Goal: Task Accomplishment & Management: Manage account settings

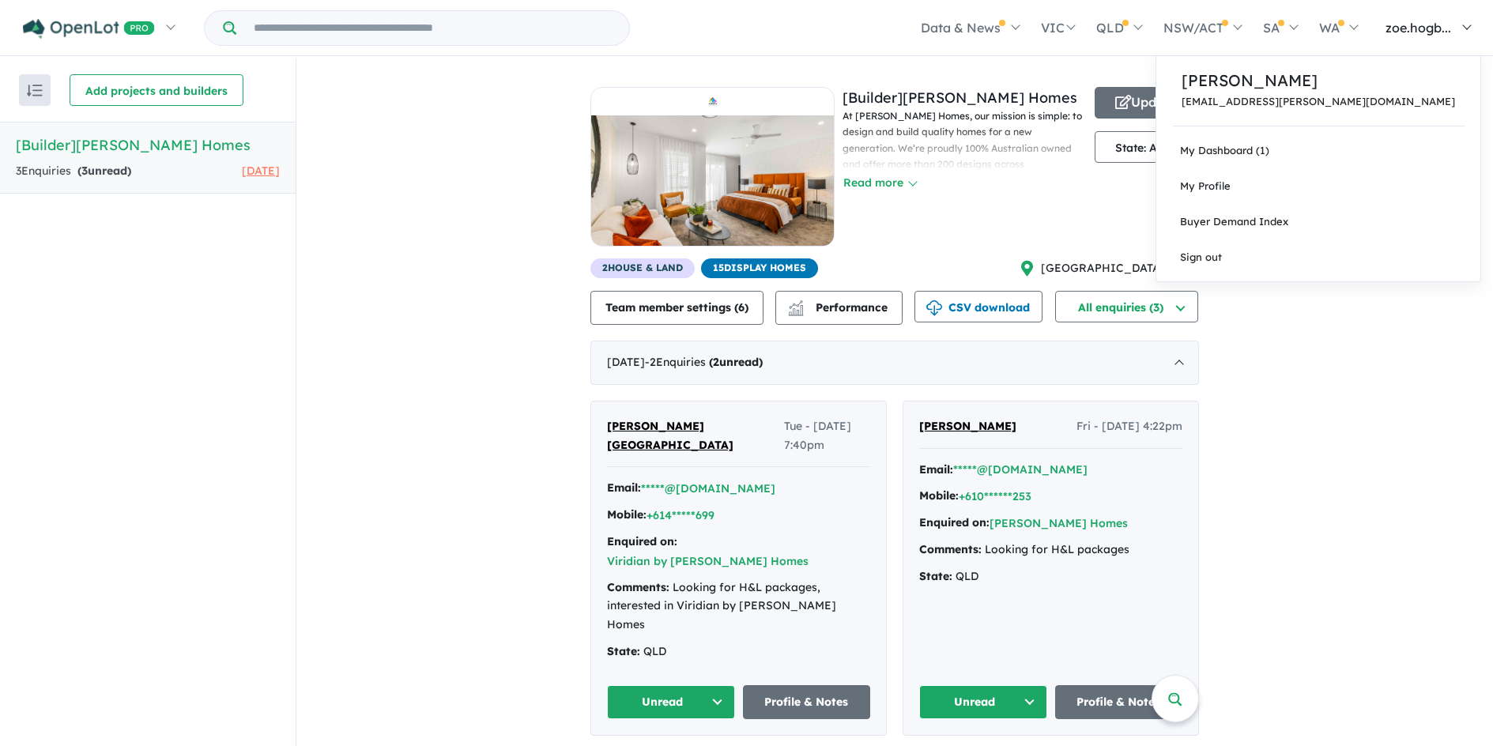
click at [1426, 32] on span "zoe.hogb..." at bounding box center [1418, 28] width 66 height 16
click at [1356, 189] on link "My Profile" at bounding box center [1318, 186] width 324 height 36
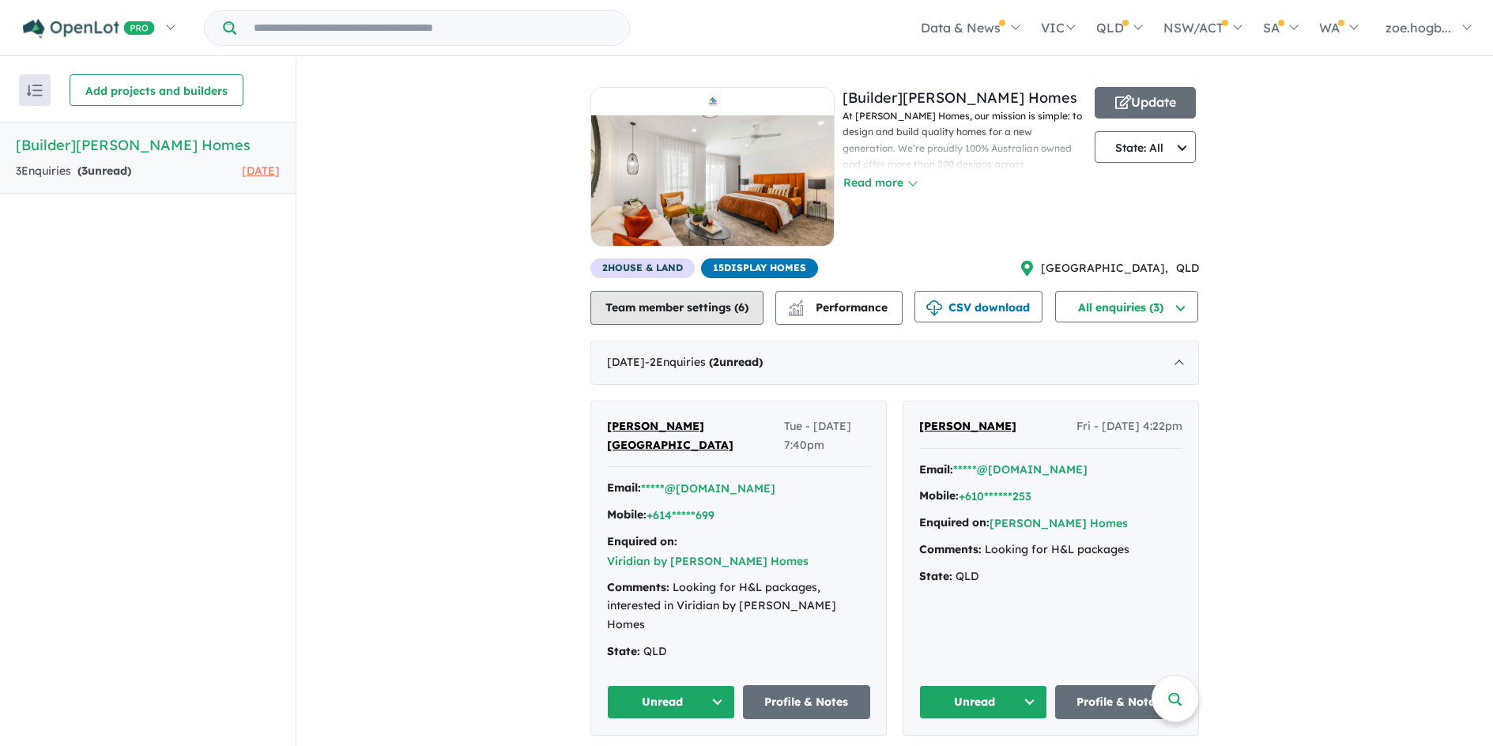
click at [667, 315] on button "Team member settings ( 6 )" at bounding box center [676, 308] width 173 height 34
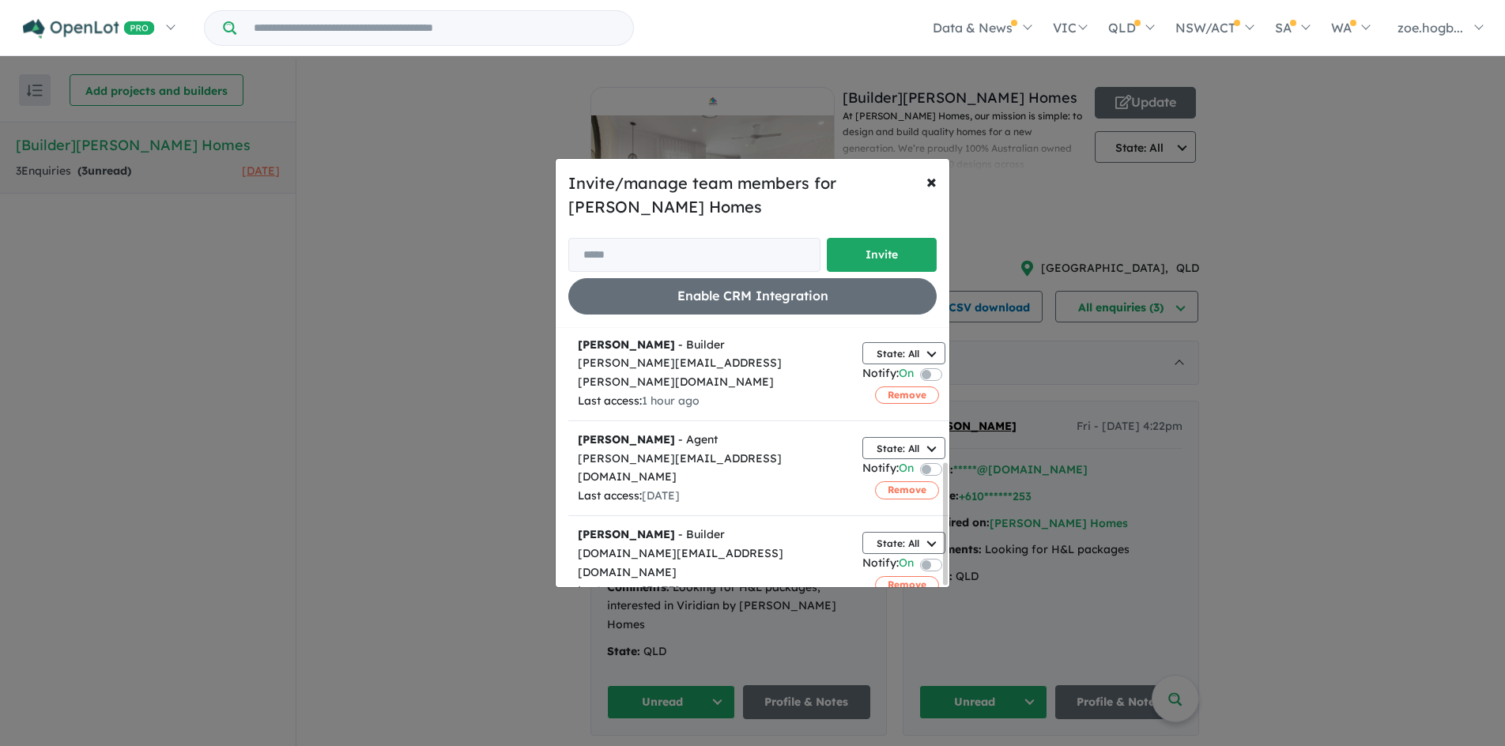
scroll to position [285, 0]
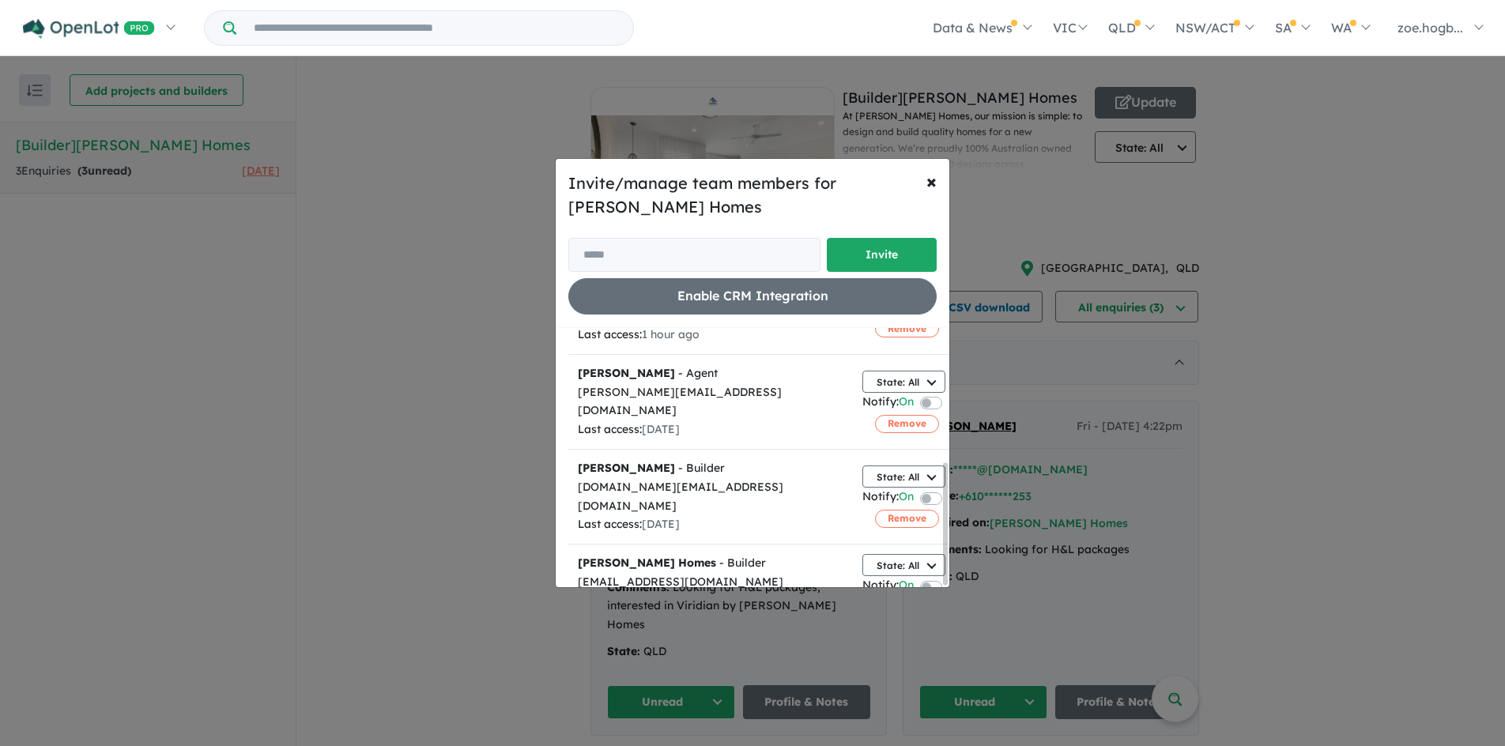
click at [1313, 368] on div "Invite/manage team members for Hudson Homes Invite Enable CRM Integration × Clo…" at bounding box center [752, 373] width 1505 height 746
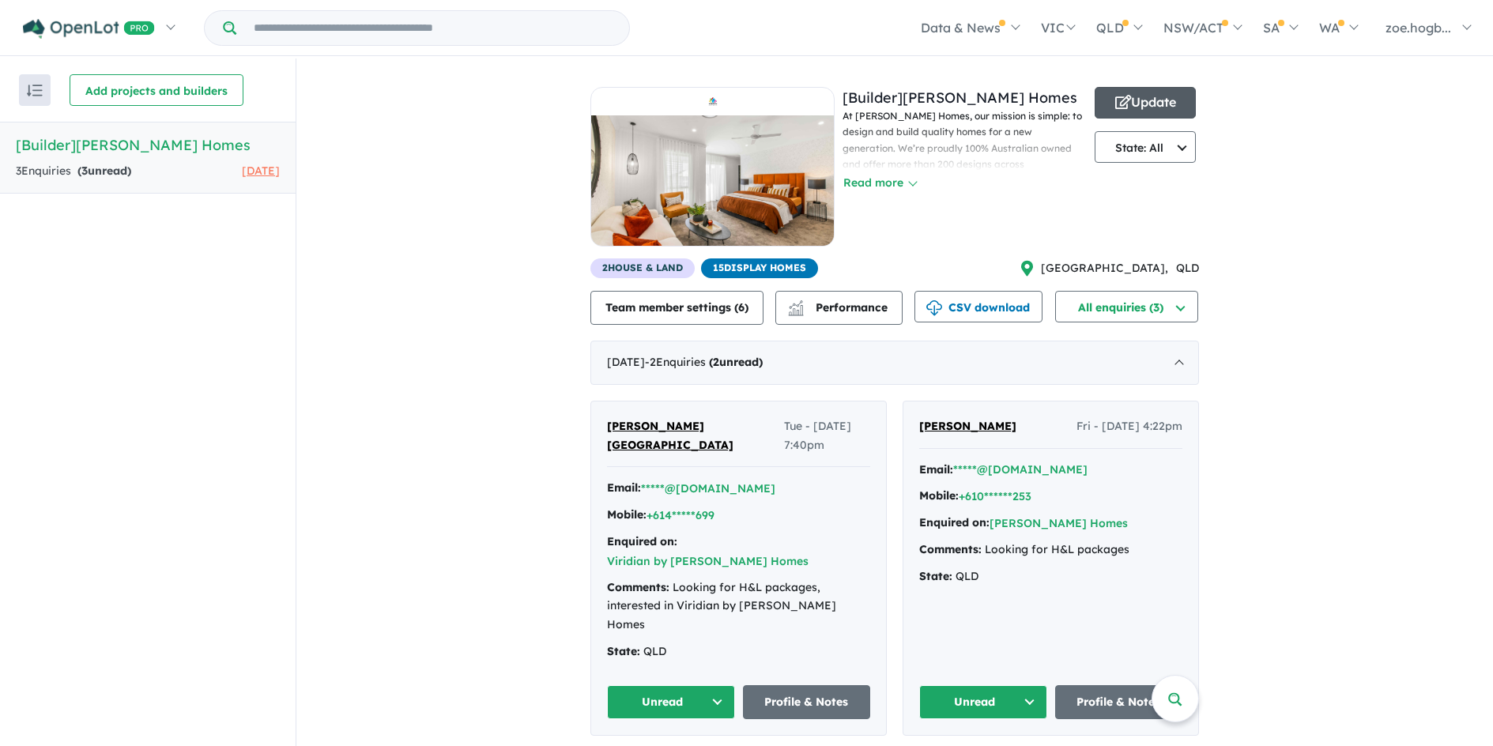
click at [1152, 107] on button "Update" at bounding box center [1145, 103] width 101 height 32
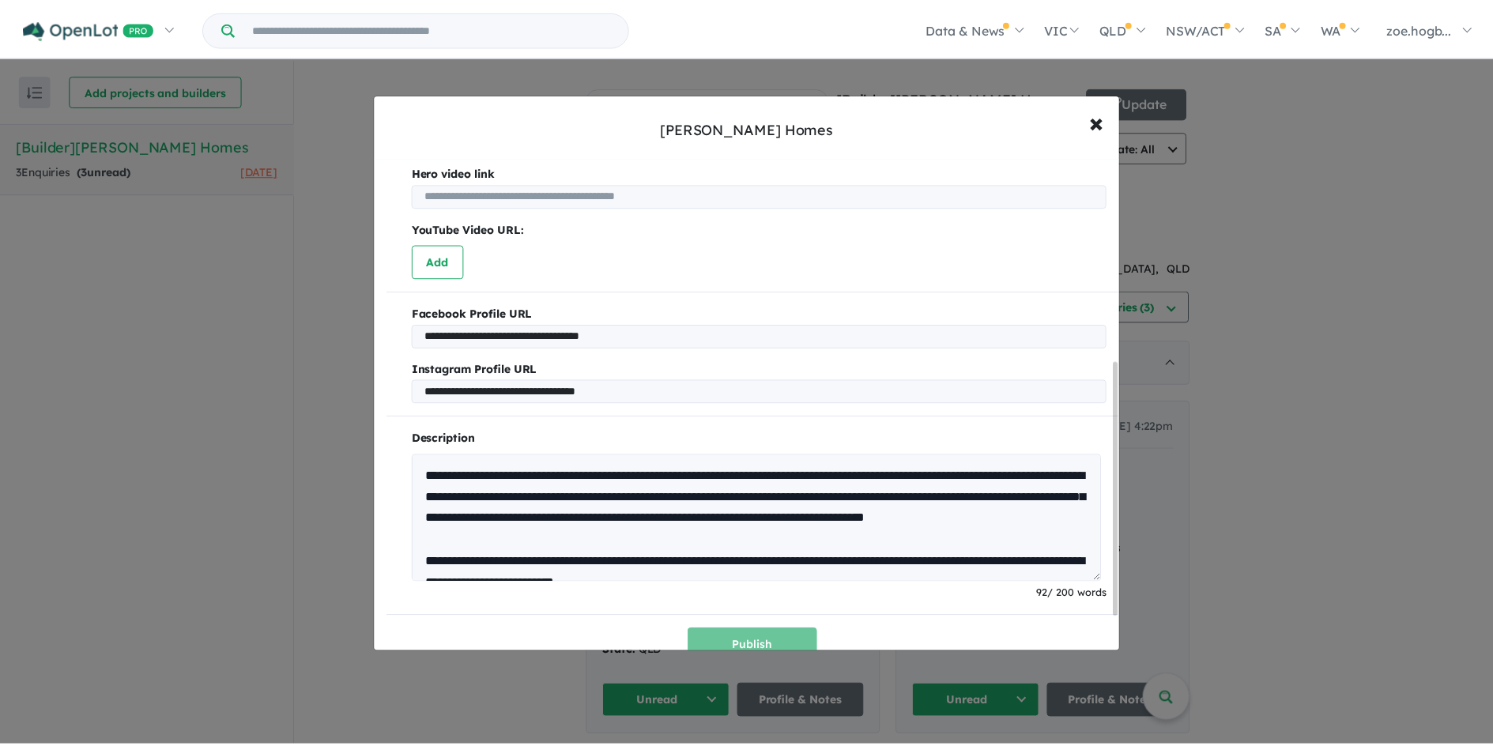
scroll to position [460, 0]
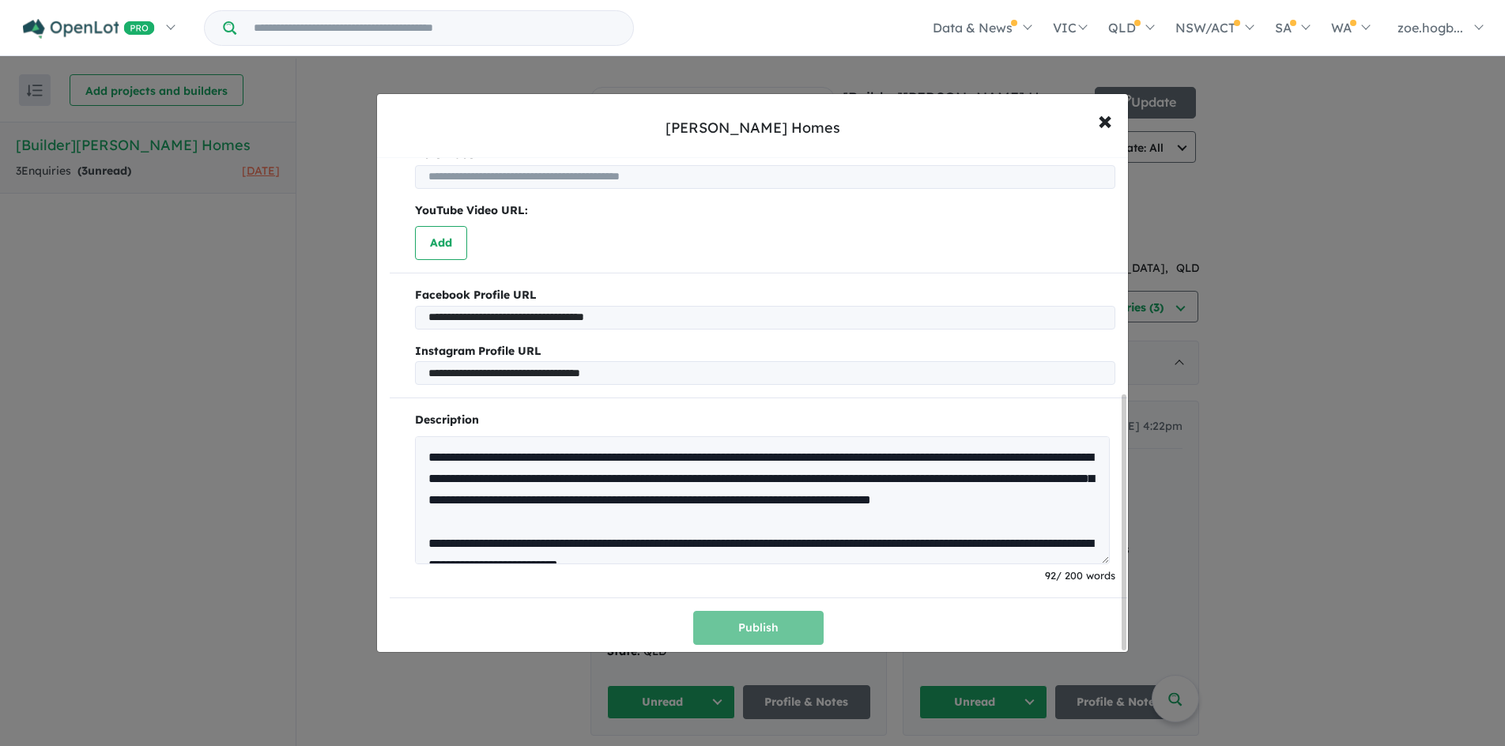
click at [1236, 405] on div "**********" at bounding box center [752, 373] width 1505 height 746
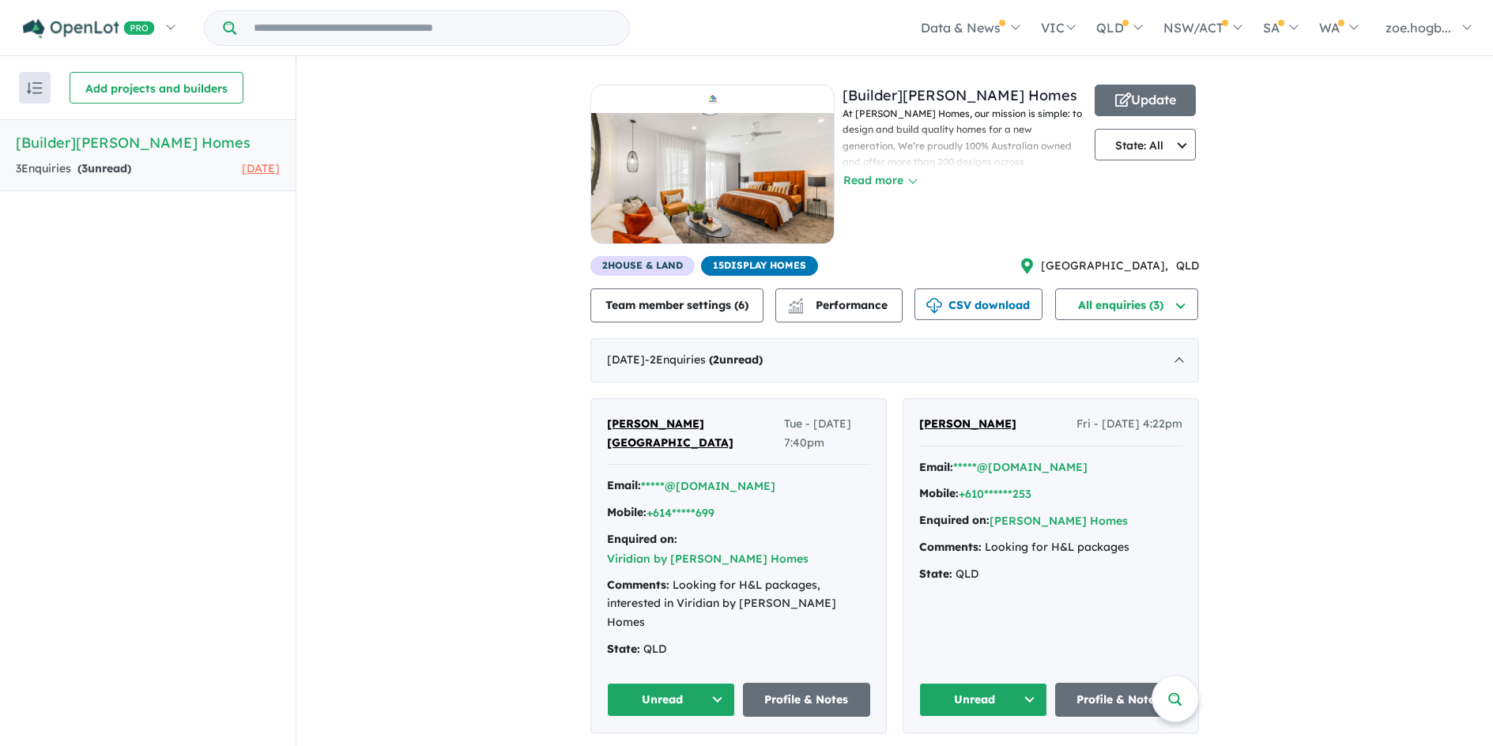
scroll to position [6, 0]
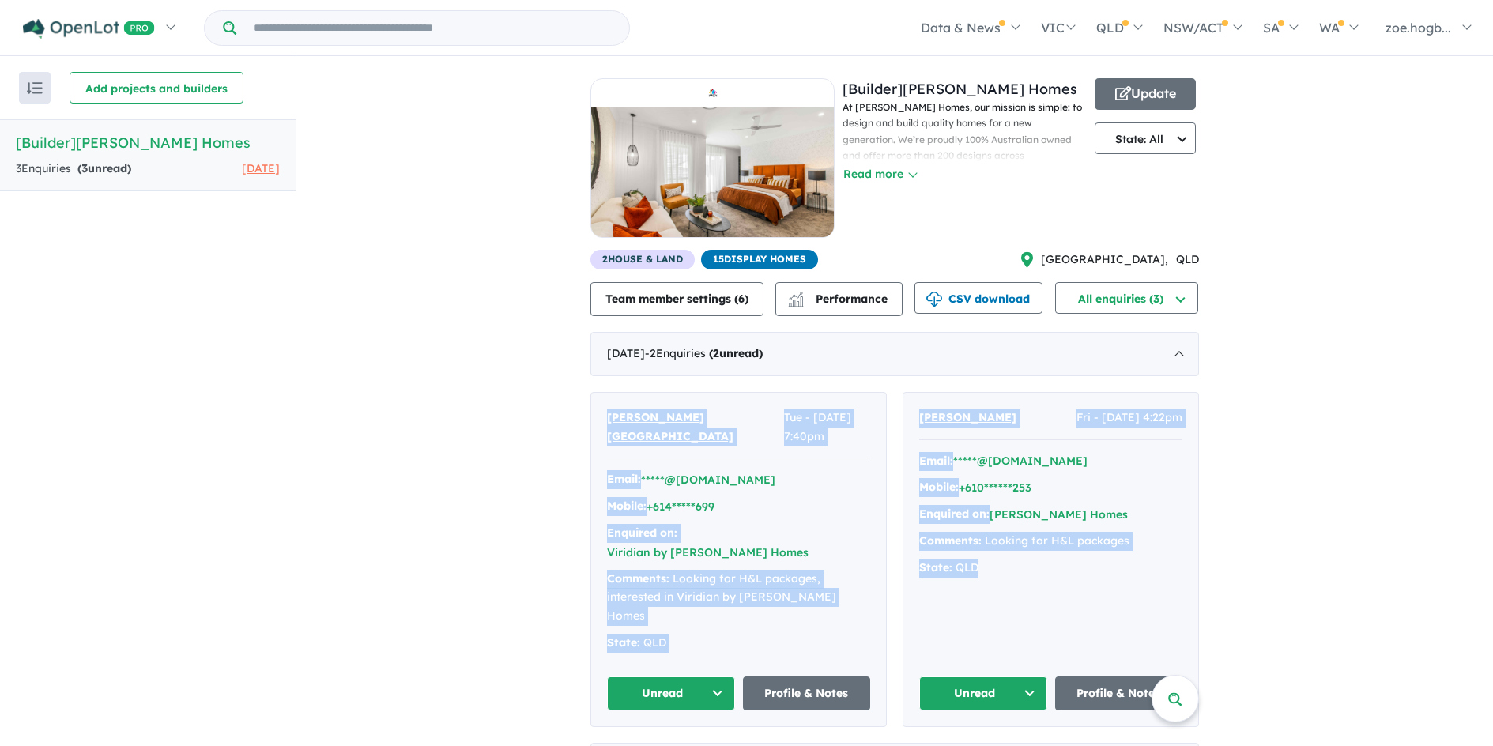
drag, startPoint x: 1011, startPoint y: 570, endPoint x: 582, endPoint y: 401, distance: 460.2
click at [582, 401] on div "View all builders in your account 3 Enquir ies ( 3 unread) 28 days ago [Builder…" at bounding box center [894, 426] width 1197 height 753
copy div "Rubesh Nepal Tue - 26/08/2025, 7:40pm Email: *****@outlook.com Mobile: +614****…"
click at [1275, 547] on div "View all builders in your account 3 Enquir ies ( 3 unread) 28 days ago [Builder…" at bounding box center [894, 426] width 1197 height 753
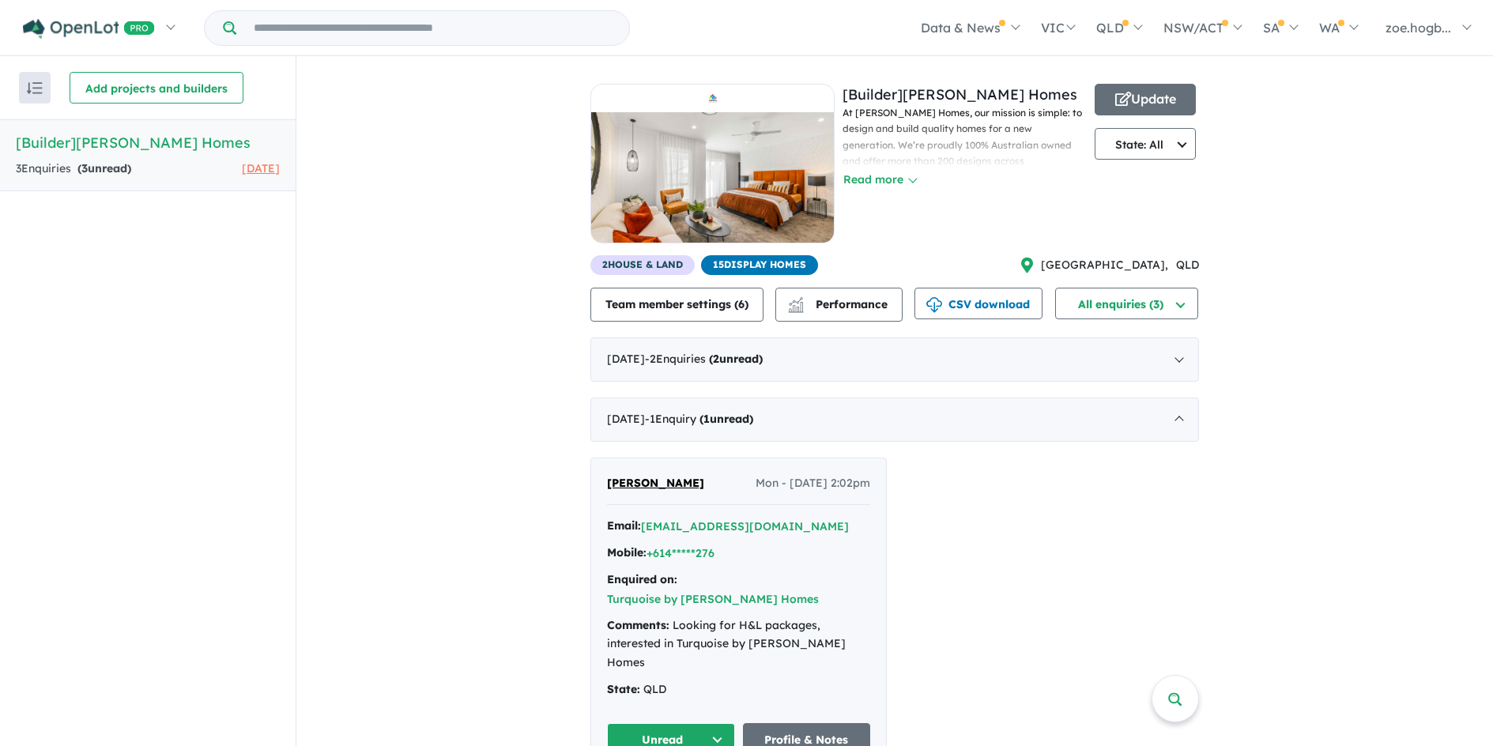
scroll to position [0, 0]
click at [733, 261] on span "15 Display Homes" at bounding box center [759, 266] width 117 height 20
click at [1152, 266] on span "NSW ," at bounding box center [1104, 266] width 127 height 19
click at [1182, 266] on span "QLD" at bounding box center [1187, 266] width 23 height 19
click at [205, 160] on div "3 Enquir ies ( 3 unread) 28 days ago" at bounding box center [148, 169] width 264 height 19
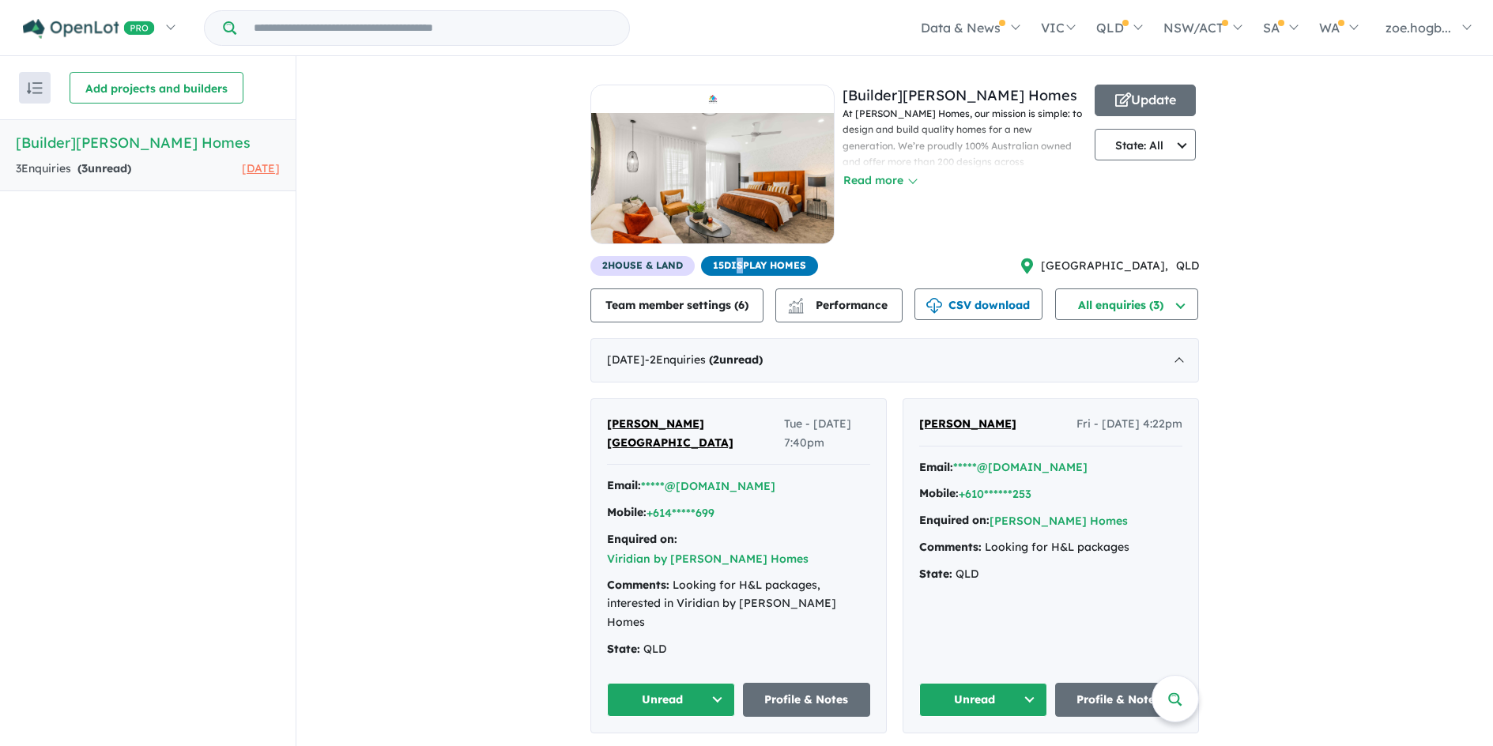
click at [734, 266] on span "15 Display Homes" at bounding box center [759, 266] width 117 height 20
click at [628, 262] on span "2 House & Land" at bounding box center [642, 266] width 104 height 20
click at [601, 262] on span "2 House & Land" at bounding box center [642, 266] width 104 height 20
click at [752, 266] on span "15 Display Homes" at bounding box center [759, 266] width 117 height 20
click at [768, 254] on link at bounding box center [712, 170] width 244 height 171
